Goal: Find specific page/section: Find specific page/section

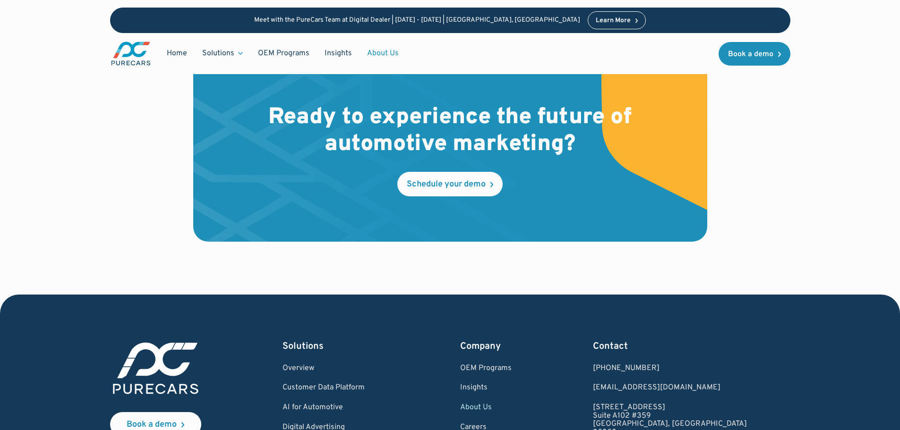
scroll to position [2789, 0]
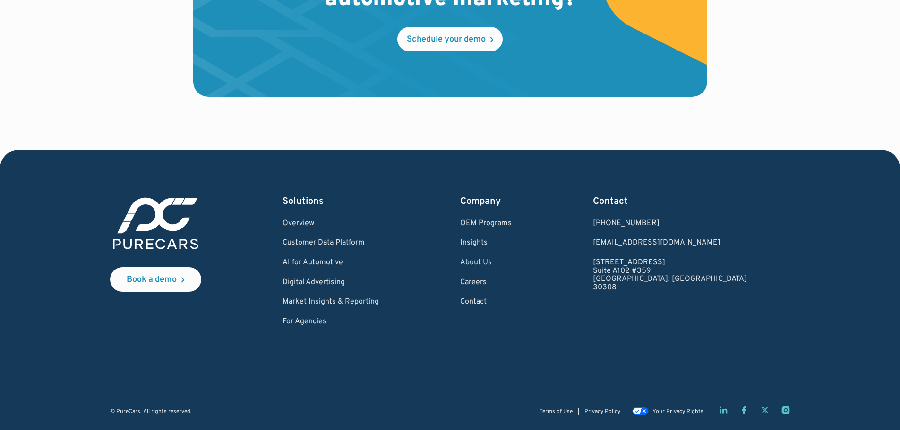
click at [512, 265] on link "About Us" at bounding box center [485, 263] width 51 height 9
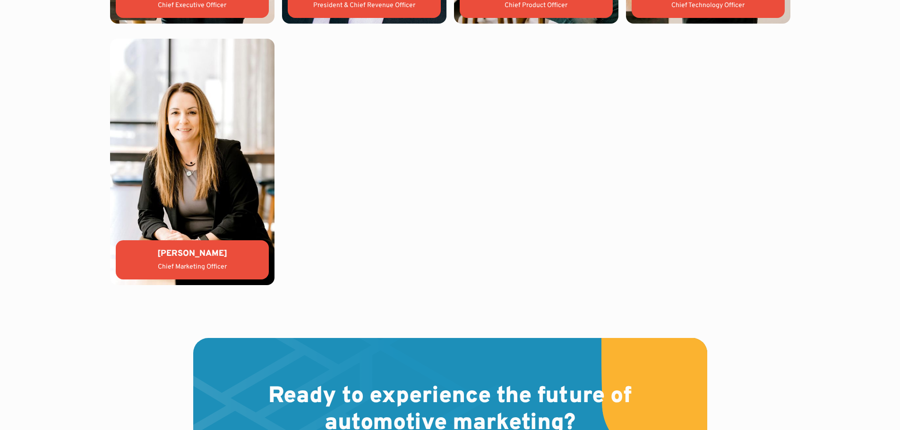
scroll to position [2456, 0]
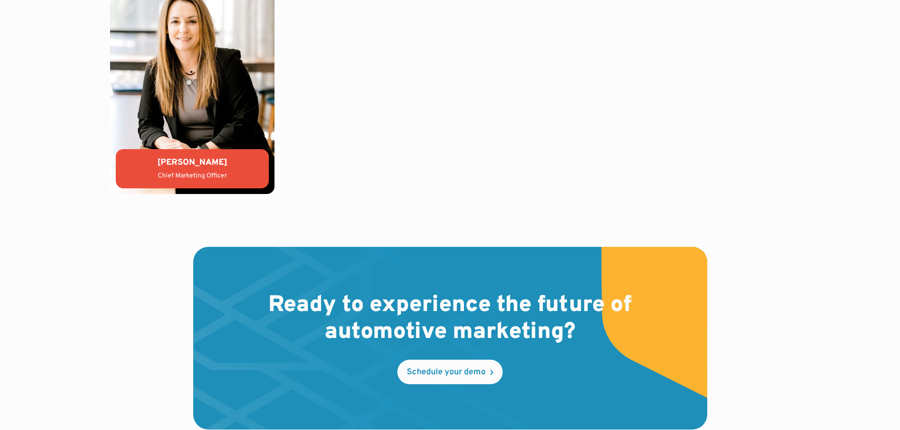
click at [228, 173] on div "Chief Marketing Officer" at bounding box center [192, 175] width 138 height 9
click at [191, 95] on img at bounding box center [192, 71] width 164 height 247
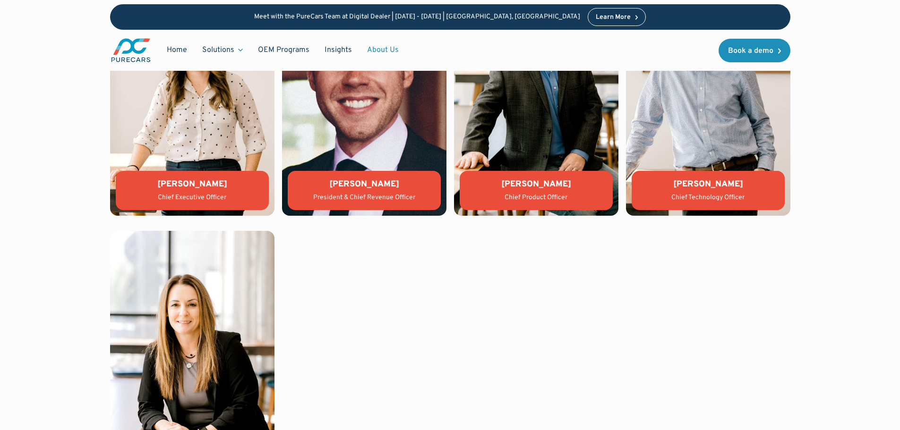
click at [345, 170] on img at bounding box center [364, 92] width 164 height 247
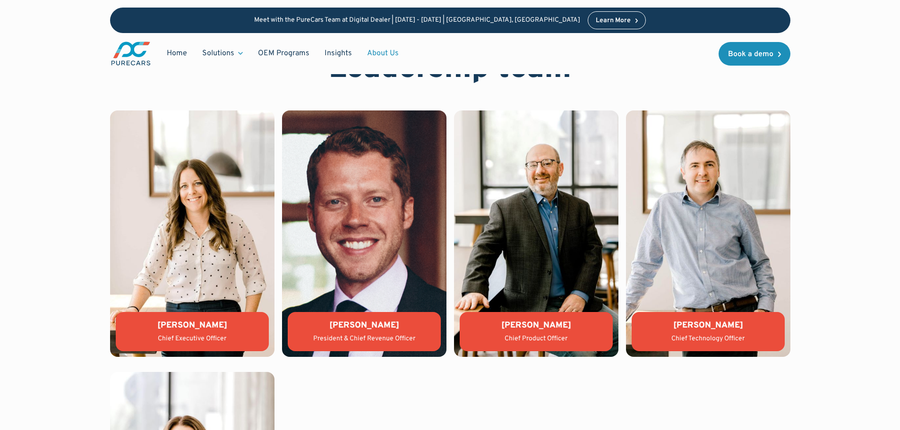
scroll to position [2031, 0]
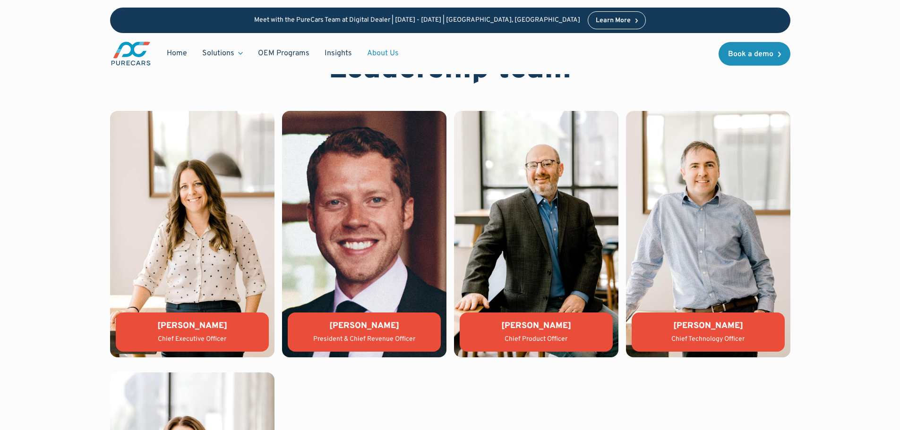
click at [217, 309] on img at bounding box center [192, 234] width 164 height 247
drag, startPoint x: 156, startPoint y: 326, endPoint x: 225, endPoint y: 332, distance: 69.2
click at [225, 332] on div "Lauren Donalson" at bounding box center [192, 326] width 138 height 12
copy div "Lauren Donalson"
